Goal: Task Accomplishment & Management: Use online tool/utility

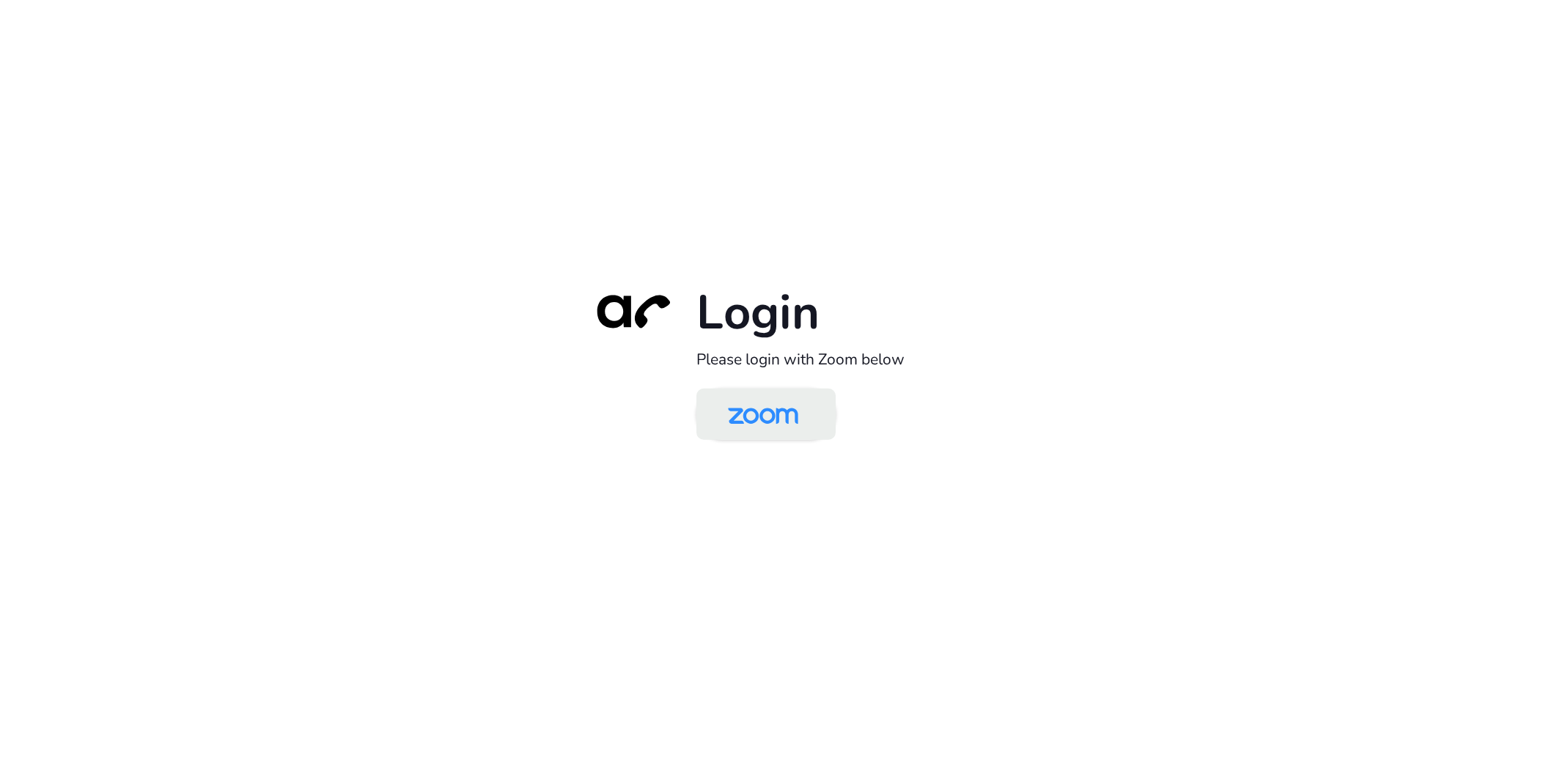
click at [757, 407] on img at bounding box center [762, 416] width 101 height 48
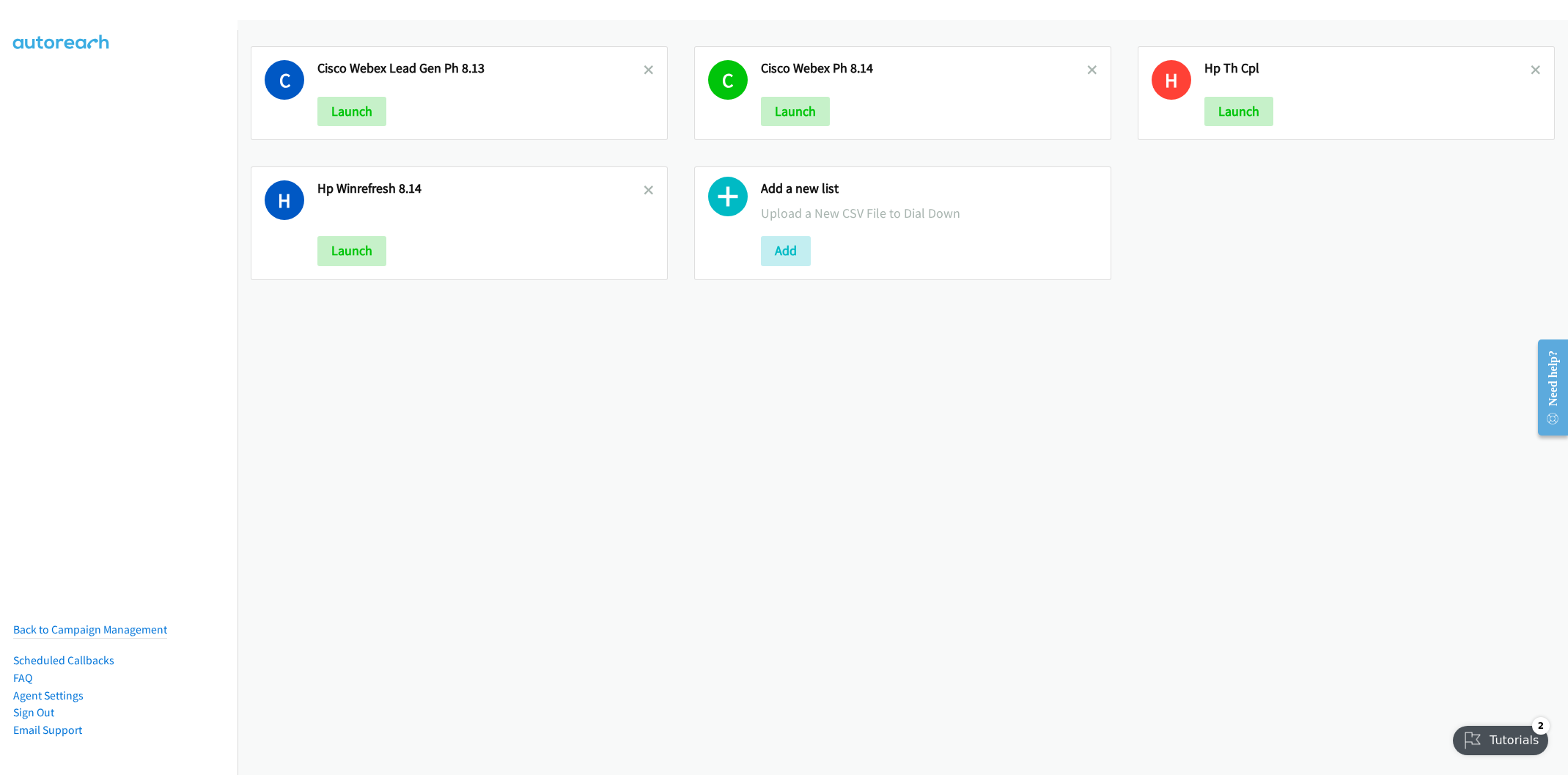
click at [62, 370] on nav "Back to Campaign Management Scheduled Callbacks FAQ Agent Settings Sign Out Com…" at bounding box center [119, 417] width 238 height 775
click at [771, 253] on button "Add" at bounding box center [785, 250] width 50 height 29
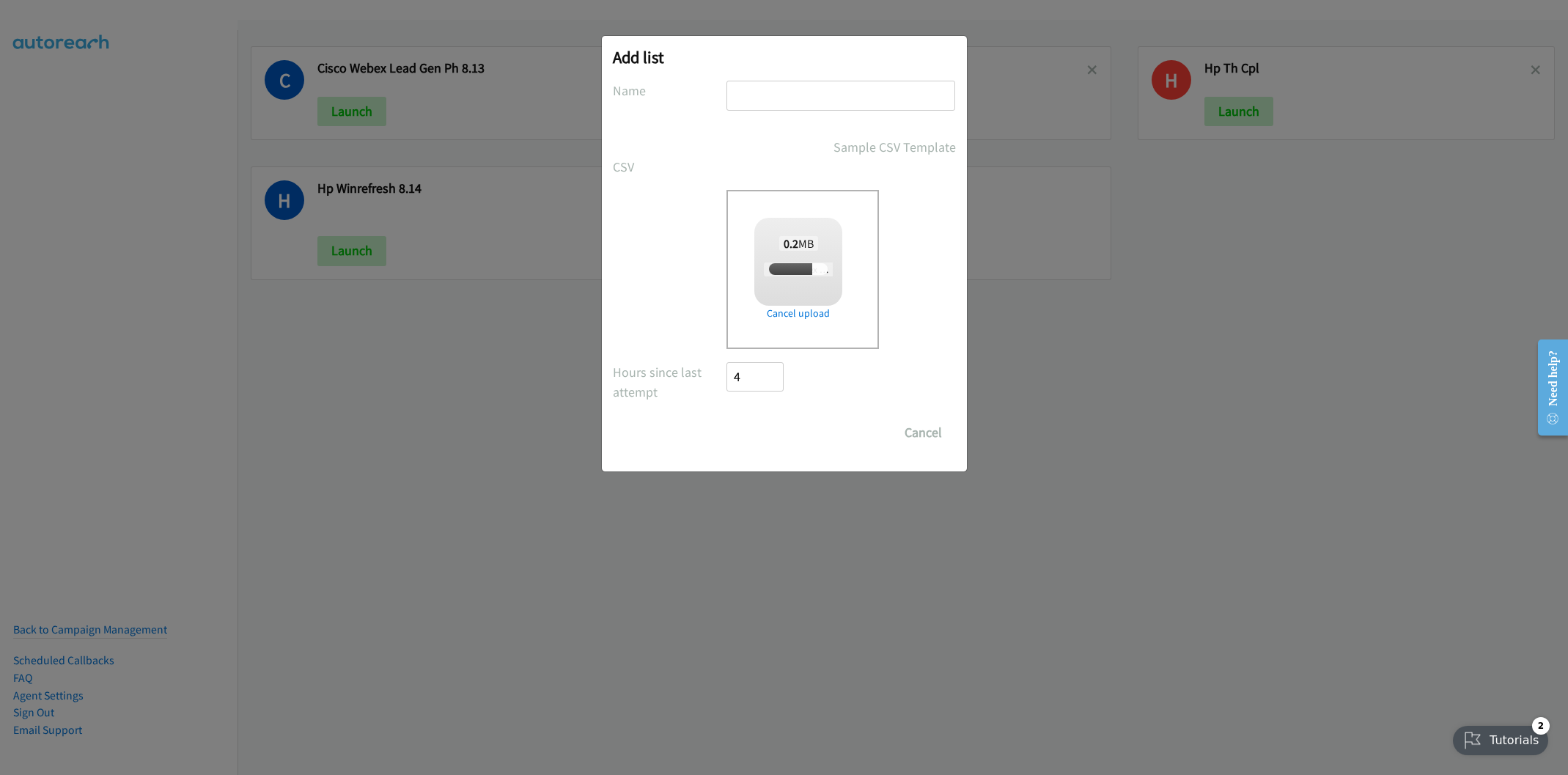
click at [780, 95] on input "text" at bounding box center [840, 95] width 228 height 30
type input "Cisco webex"
checkbox input "true"
click at [776, 93] on input "Cisco webex SG 8.15" at bounding box center [840, 95] width 228 height 30
type input "Cisco Webex SG 8.15"
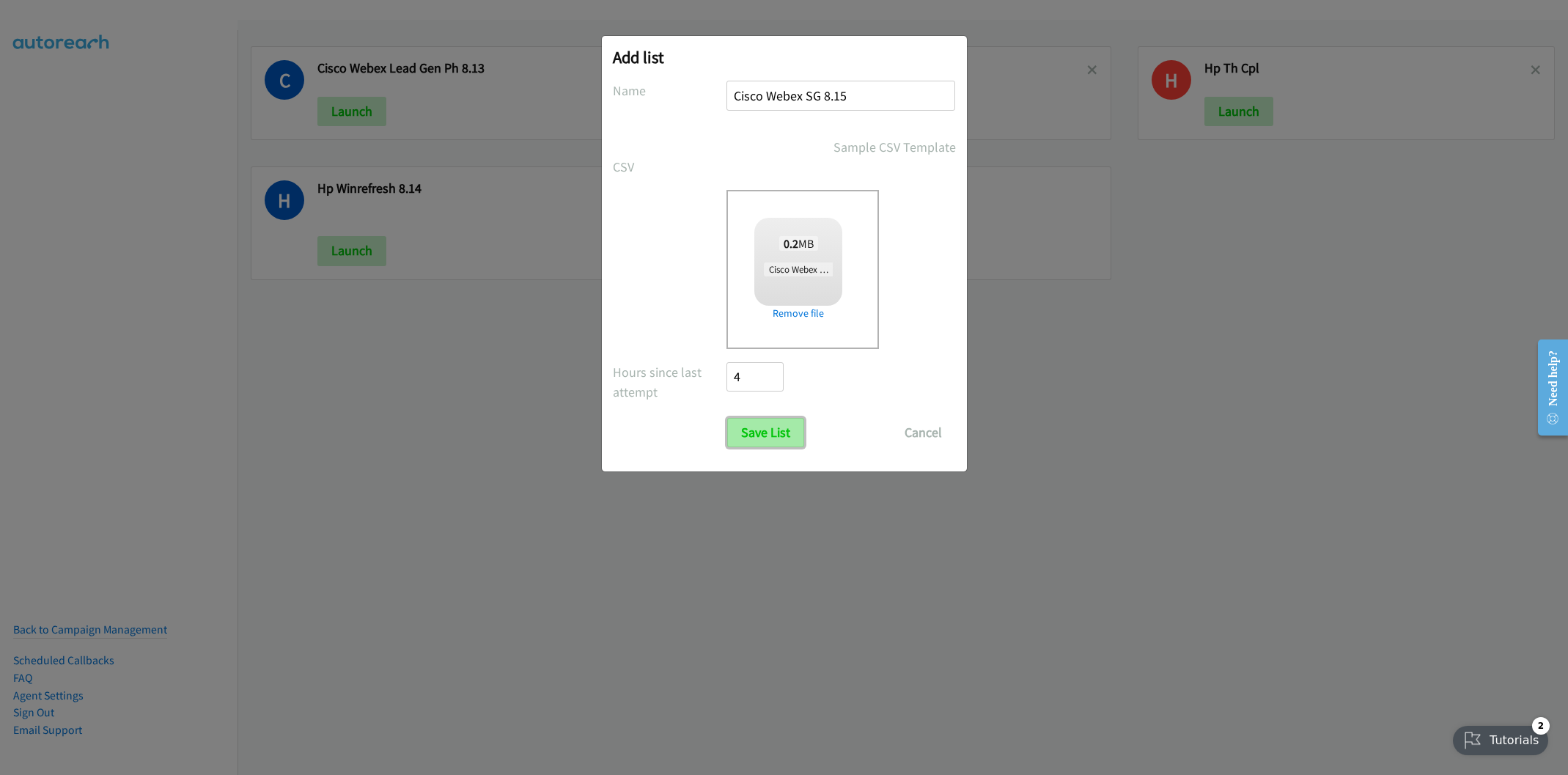
click at [777, 442] on input "Save List" at bounding box center [766, 433] width 77 height 29
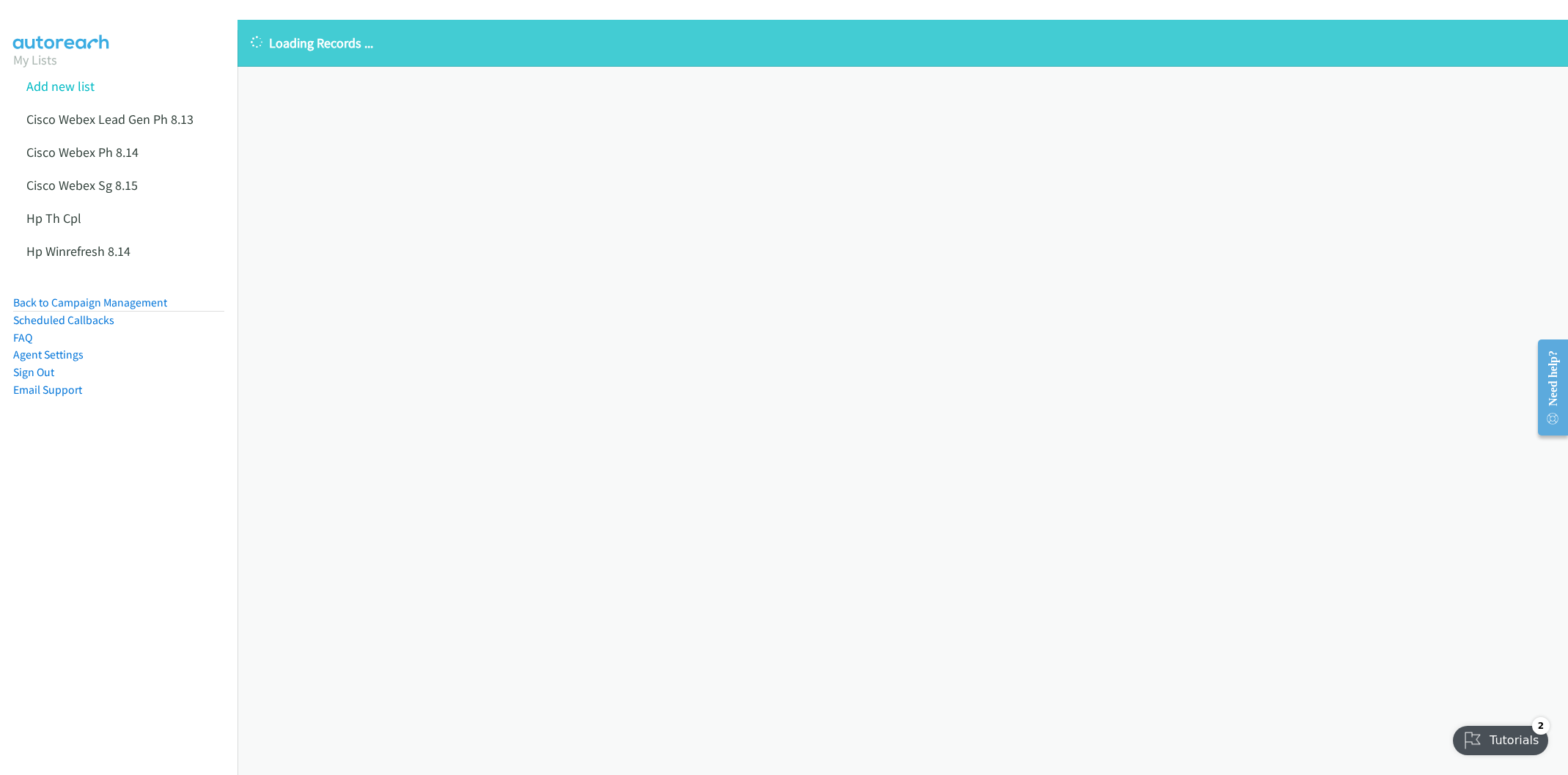
click at [63, 614] on nav "My Lists Add new list Cisco Webex Lead Gen Ph 8.13 Cisco Webex Ph 8.14 Cisco We…" at bounding box center [119, 417] width 238 height 775
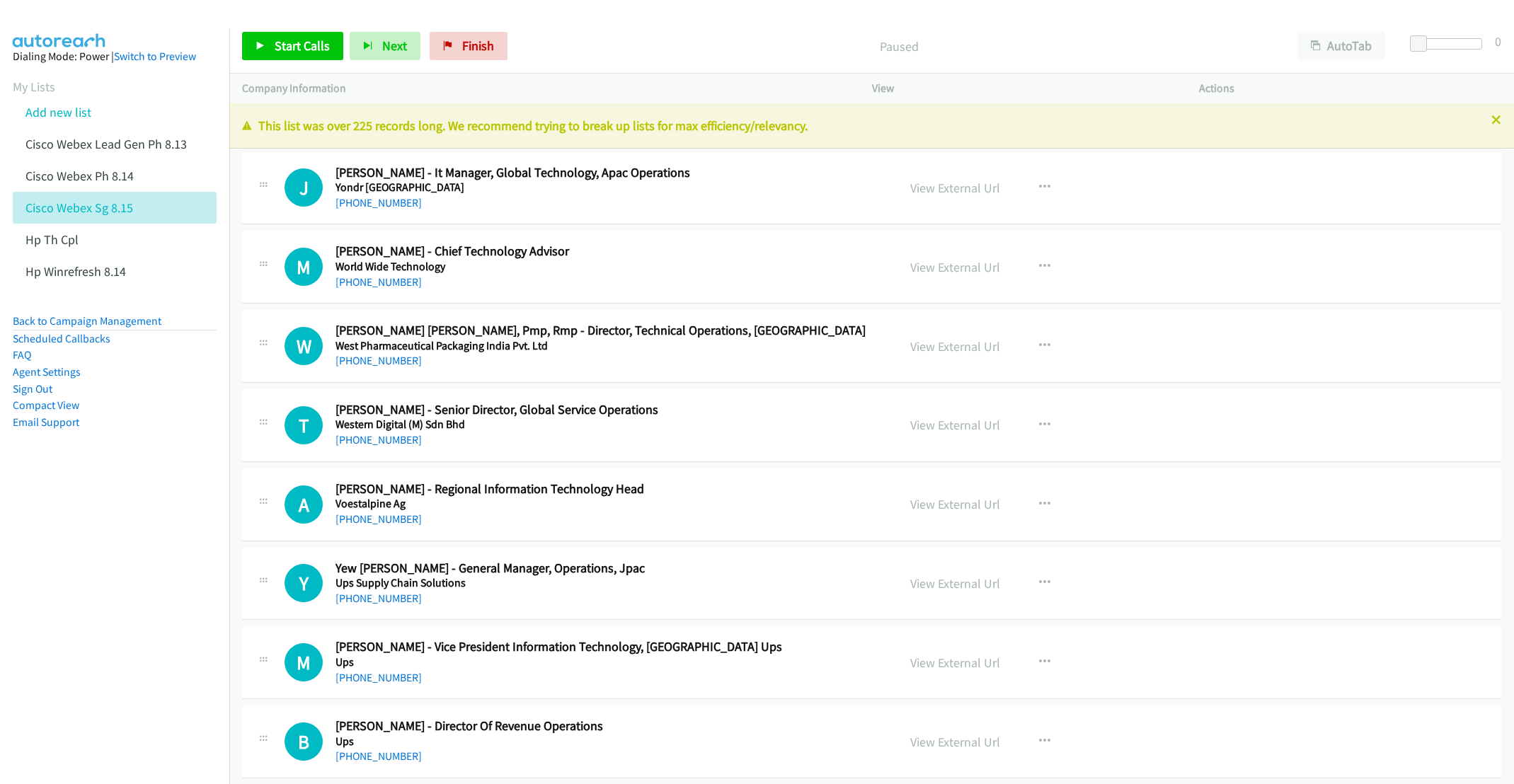
click at [1487, 119] on div "[PHONE_NUMBER] Call failed - Please reload the list and try again This list was…" at bounding box center [871, 443] width 1285 height 680
click at [1491, 119] on icon at bounding box center [1496, 121] width 10 height 10
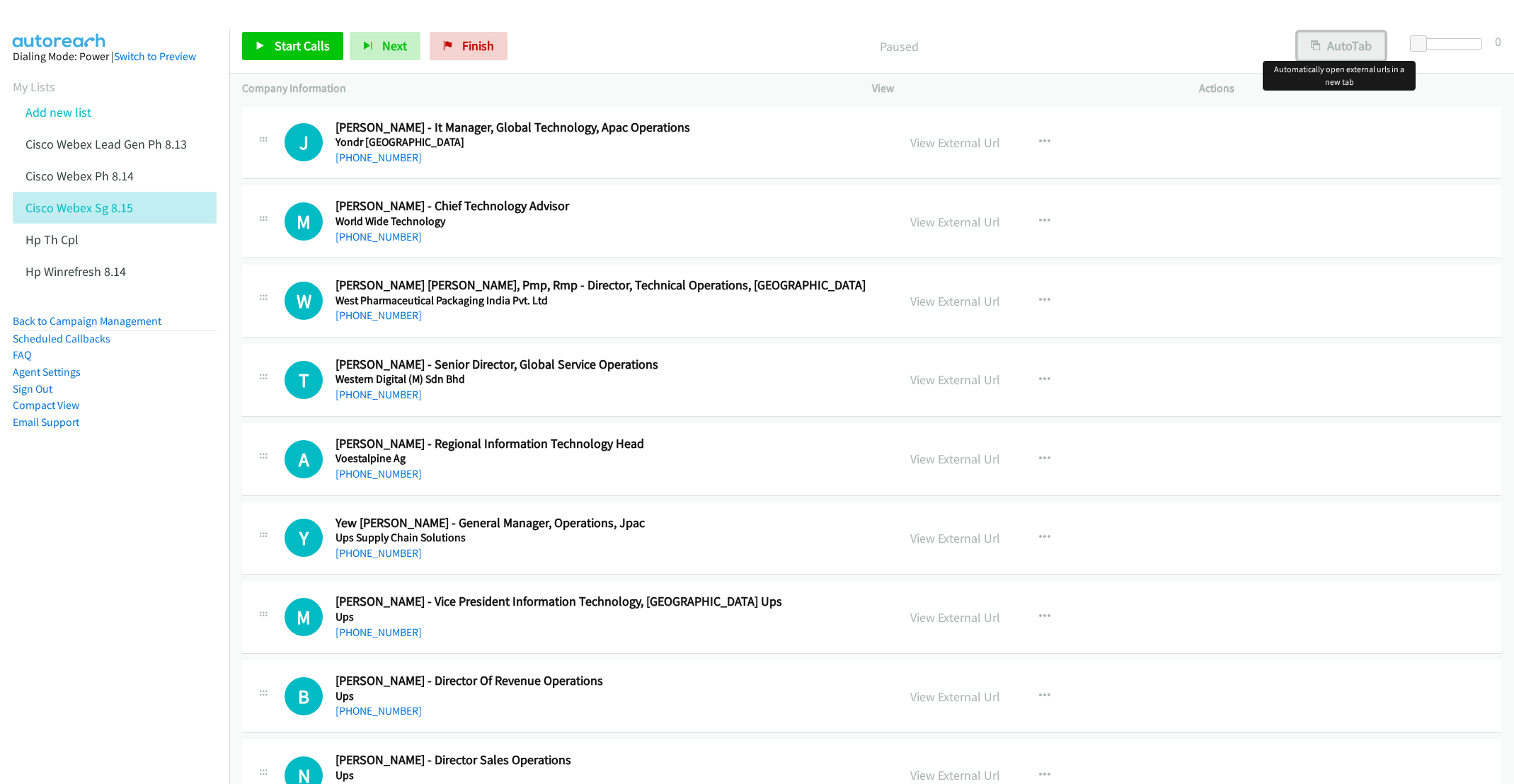
click at [1357, 47] on button "AutoTab" at bounding box center [1341, 46] width 88 height 28
